Goal: Task Accomplishment & Management: Manage account settings

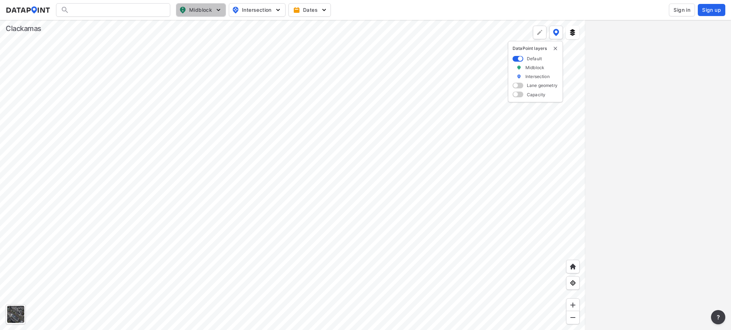
click at [193, 8] on span "Midblock" at bounding box center [200, 10] width 42 height 9
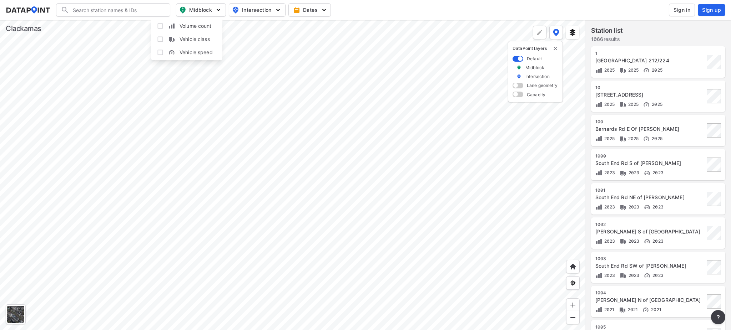
click at [261, 8] on span "Intersection" at bounding box center [256, 10] width 49 height 9
click at [196, 12] on span "Midblock" at bounding box center [200, 10] width 42 height 9
click at [265, 9] on span "Intersection" at bounding box center [256, 10] width 49 height 9
click at [215, 67] on input "Bicycle count" at bounding box center [215, 65] width 7 height 7
checkbox input "true"
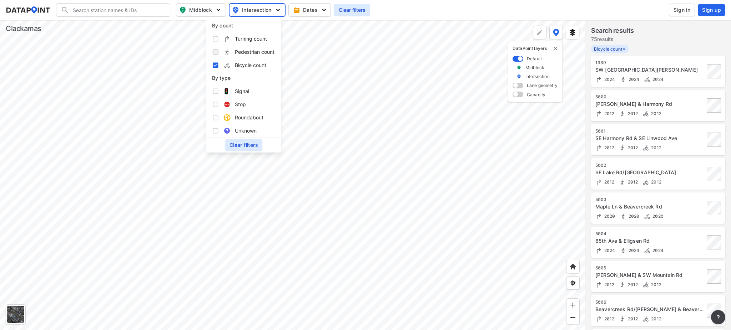
click at [215, 54] on input "Pedestrian count" at bounding box center [215, 52] width 7 height 7
checkbox input "true"
click at [214, 66] on input "Bicycle count" at bounding box center [215, 65] width 7 height 7
click at [216, 66] on input "Bicycle count" at bounding box center [215, 65] width 7 height 7
click at [218, 66] on input "Bicycle count" at bounding box center [215, 65] width 7 height 7
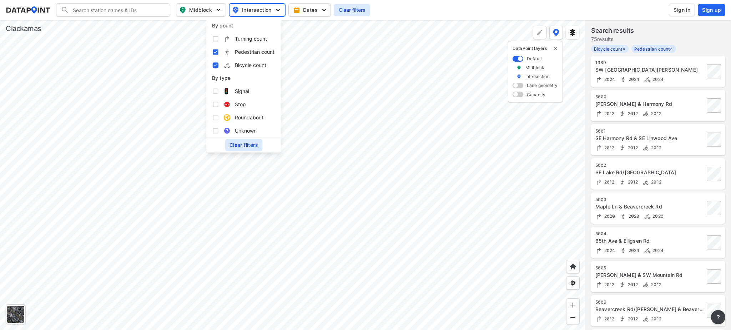
checkbox input "false"
click at [216, 51] on input "Pedestrian count" at bounding box center [215, 52] width 7 height 7
checkbox input "false"
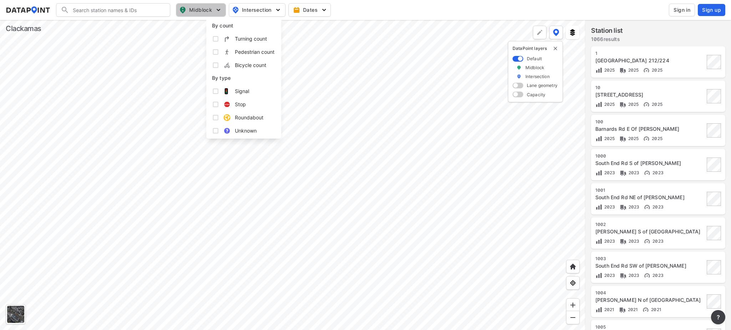
click at [199, 6] on span "Midblock" at bounding box center [200, 10] width 42 height 9
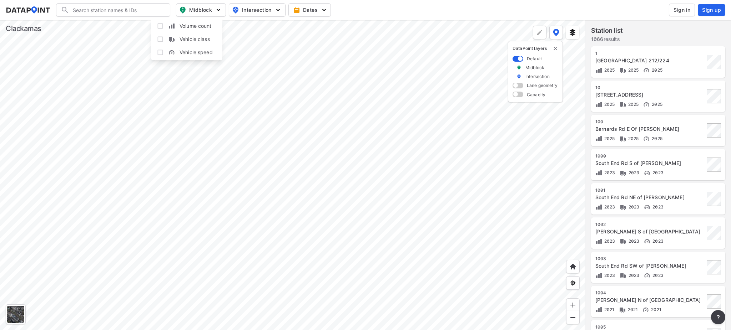
click at [73, 135] on div at bounding box center [292, 175] width 585 height 310
click at [212, 5] on button "Midblock" at bounding box center [201, 10] width 50 height 14
click at [113, 91] on div at bounding box center [292, 175] width 585 height 310
click at [160, 328] on div at bounding box center [292, 175] width 585 height 310
click at [98, 170] on div at bounding box center [292, 175] width 585 height 310
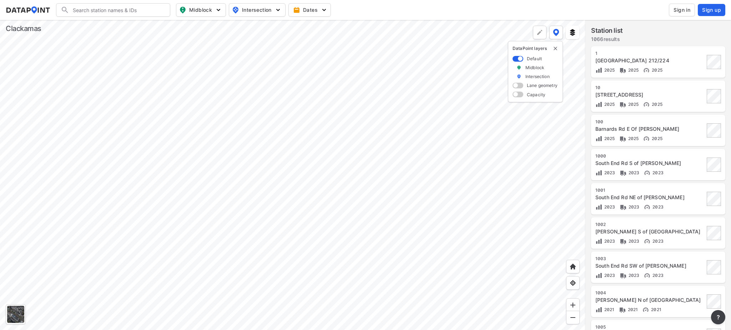
click at [147, 120] on div at bounding box center [292, 175] width 585 height 310
click at [249, 11] on span "Intersection" at bounding box center [256, 10] width 49 height 9
click at [202, 11] on span "Midblock" at bounding box center [200, 10] width 42 height 9
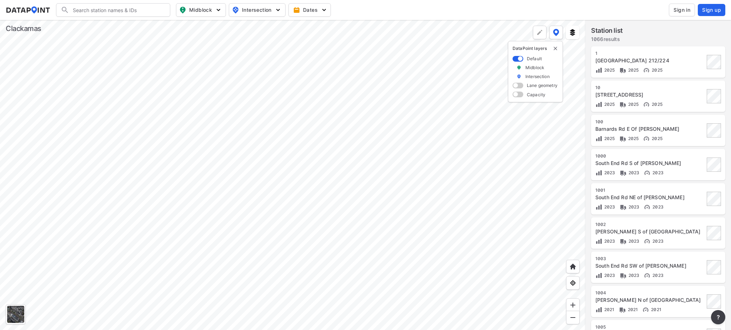
click at [683, 9] on span "Sign in" at bounding box center [681, 9] width 17 height 7
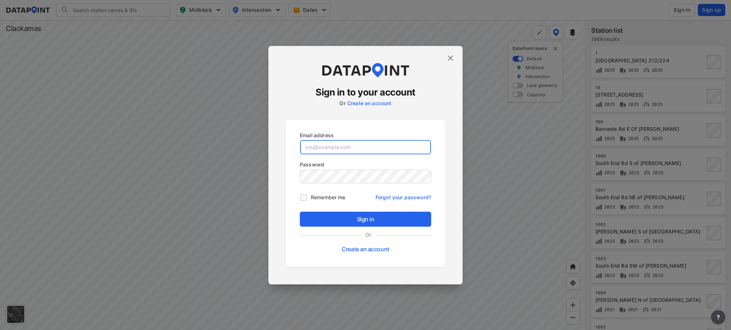
type input "[EMAIL_ADDRESS][DOMAIN_NAME]"
click at [305, 198] on input "Remember me" at bounding box center [303, 197] width 15 height 15
checkbox input "true"
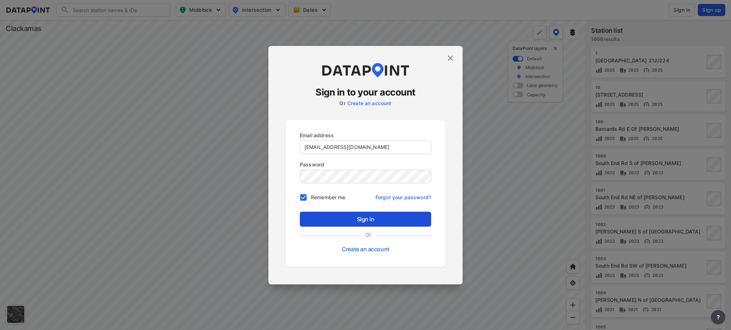
click at [327, 221] on span "Sign in" at bounding box center [365, 219] width 120 height 9
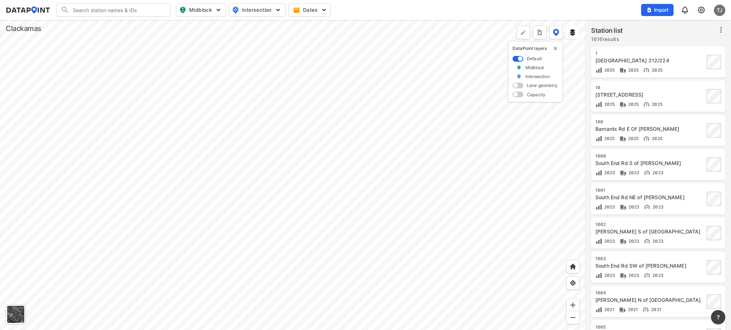
click at [131, 195] on div at bounding box center [292, 175] width 585 height 310
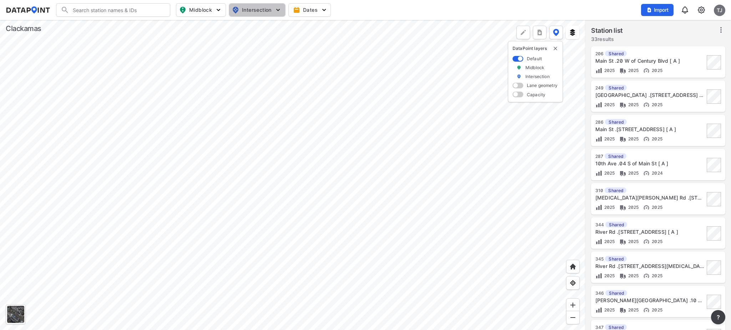
click at [260, 9] on span "Intersection" at bounding box center [256, 10] width 49 height 9
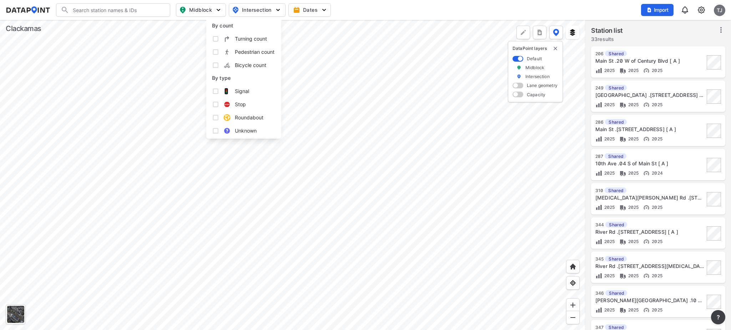
click at [260, 9] on span "Intersection" at bounding box center [256, 10] width 49 height 9
click at [201, 10] on span "Midblock" at bounding box center [200, 10] width 42 height 9
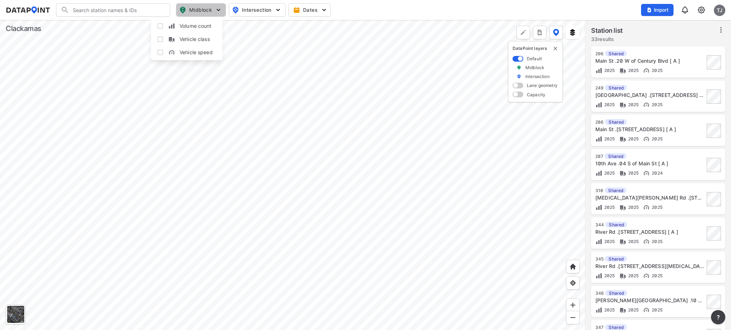
click at [201, 10] on span "Midblock" at bounding box center [200, 10] width 42 height 9
click at [315, 13] on span "Dates" at bounding box center [310, 9] width 32 height 7
click at [512, 60] on span at bounding box center [517, 59] width 11 height 6
click at [512, 59] on input "checkbox" at bounding box center [514, 59] width 5 height 0
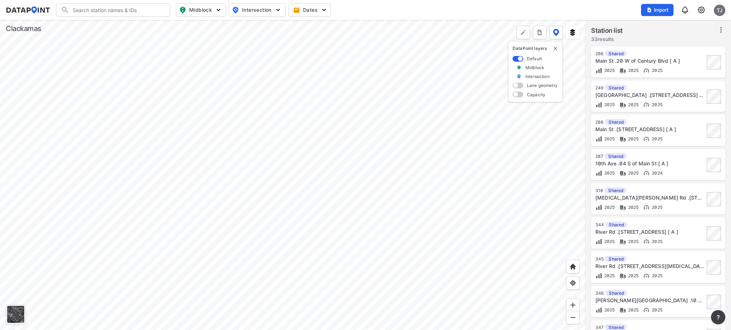
click at [515, 60] on span at bounding box center [517, 59] width 11 height 6
click at [515, 59] on input "checkbox" at bounding box center [514, 59] width 5 height 0
click at [555, 47] on img "delete" at bounding box center [555, 49] width 6 height 6
click at [555, 34] on img at bounding box center [556, 32] width 6 height 7
click at [516, 85] on span at bounding box center [517, 86] width 11 height 6
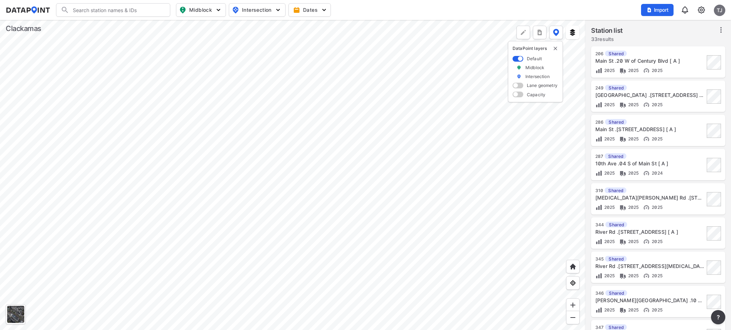
click at [516, 86] on input "checkbox" at bounding box center [514, 86] width 5 height 0
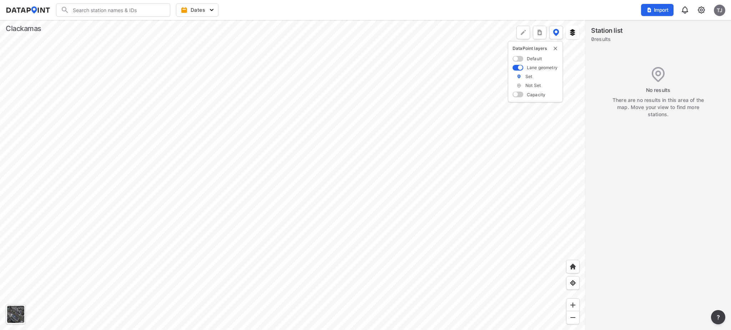
click at [517, 59] on span at bounding box center [517, 59] width 11 height 6
click at [517, 59] on input "checkbox" at bounding box center [514, 59] width 5 height 0
click at [555, 49] on img "delete" at bounding box center [555, 49] width 6 height 6
click at [363, 79] on div at bounding box center [292, 175] width 585 height 310
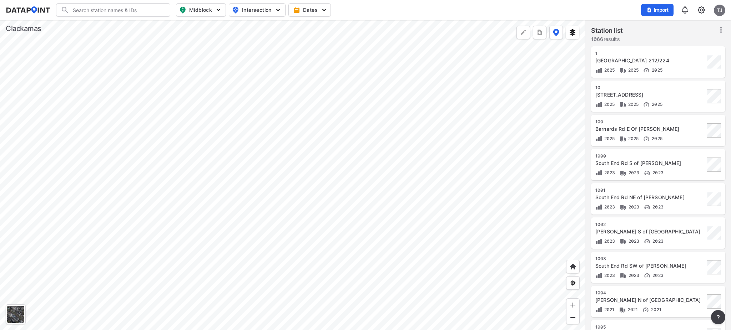
click at [141, 91] on div at bounding box center [292, 175] width 585 height 310
click at [340, 163] on div at bounding box center [292, 175] width 585 height 310
